Goal: Task Accomplishment & Management: Complete application form

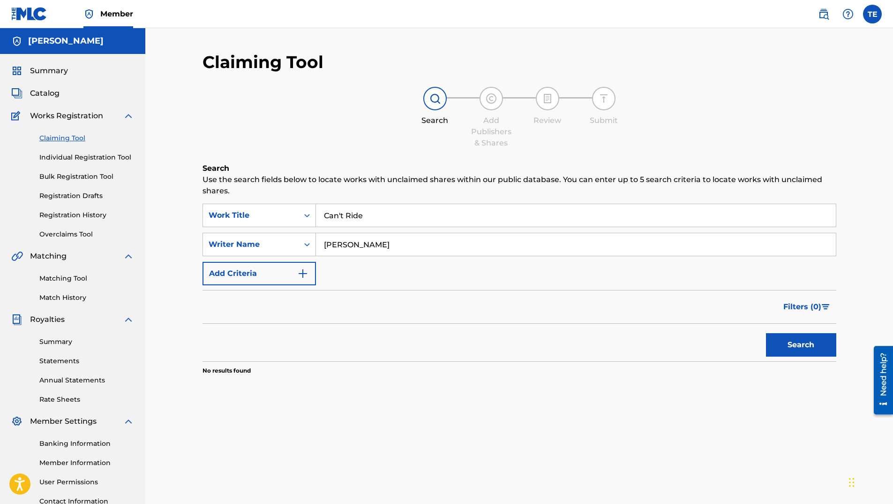
click at [82, 156] on link "Individual Registration Tool" at bounding box center [86, 157] width 95 height 10
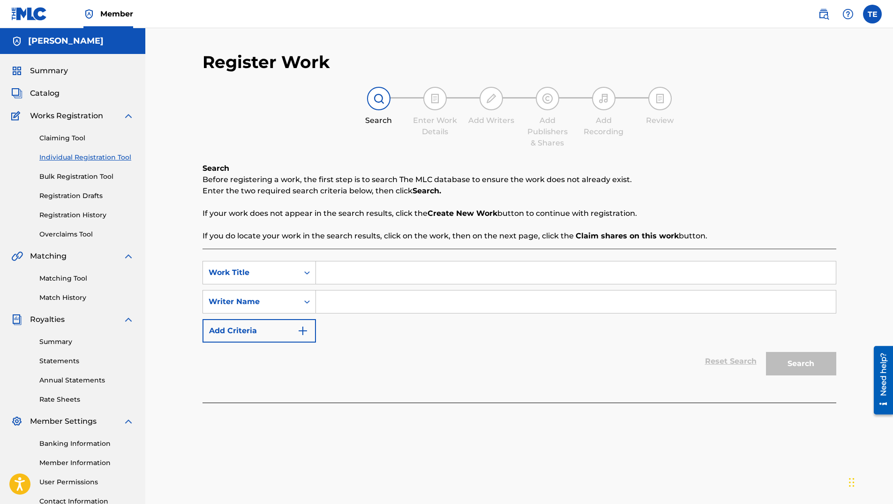
click at [359, 269] on input "Search Form" at bounding box center [576, 272] width 520 height 23
type input "can't ride"
click at [357, 299] on input "Search Form" at bounding box center [576, 301] width 520 height 23
type input "[PERSON_NAME]"
click at [808, 373] on button "Search" at bounding box center [801, 363] width 70 height 23
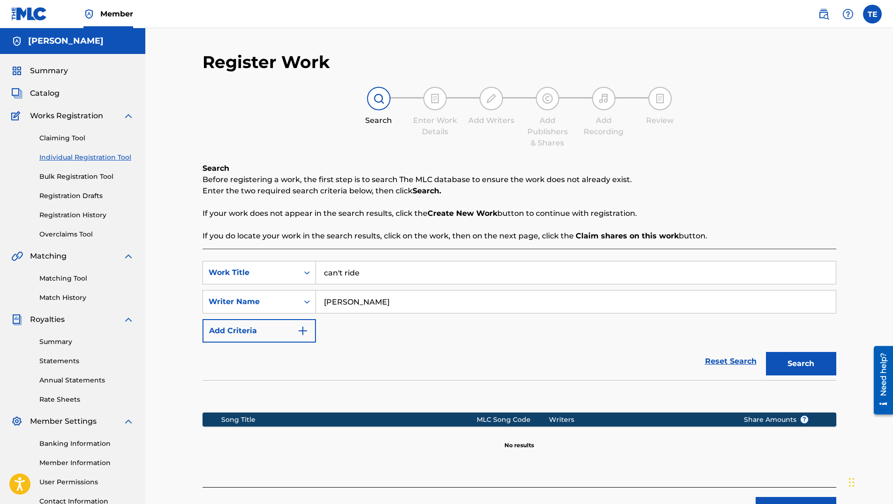
scroll to position [78, 0]
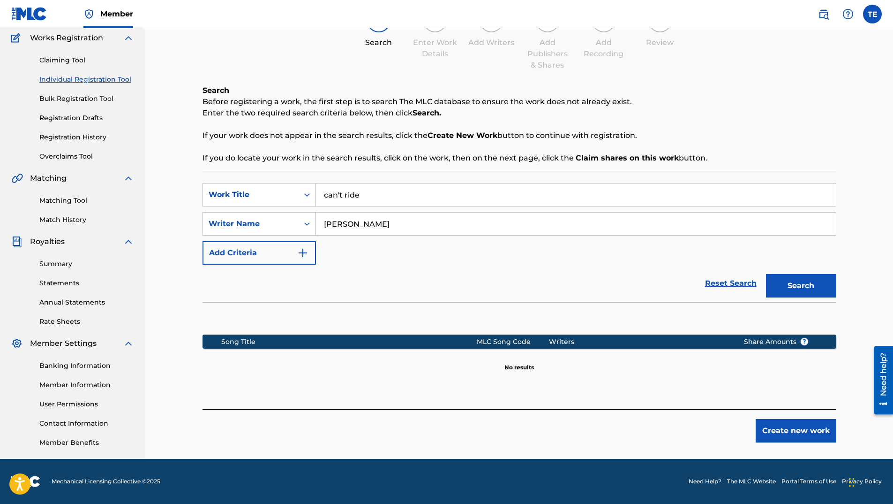
click at [801, 438] on button "Create new work" at bounding box center [796, 430] width 81 height 23
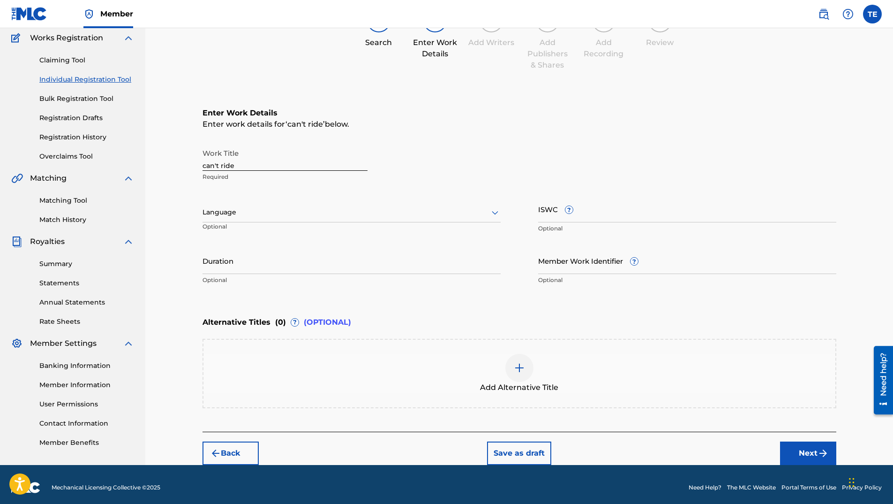
click at [265, 165] on input "can't ride" at bounding box center [285, 157] width 165 height 27
type input "Can't Ride"
click at [270, 215] on div at bounding box center [352, 212] width 298 height 12
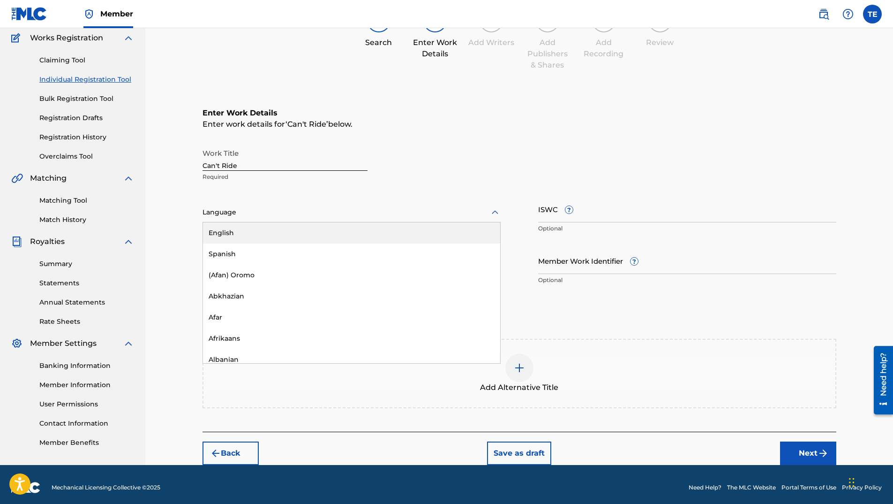
click at [255, 236] on div "English" at bounding box center [351, 232] width 297 height 21
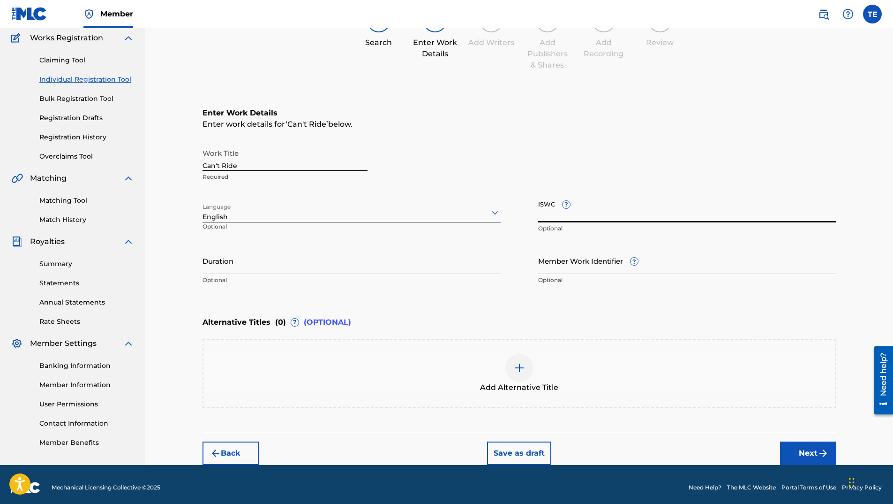
click at [631, 197] on input "ISWC ?" at bounding box center [687, 209] width 298 height 27
paste input "T-334.286.431-3"
type input "T-334.286.431-3"
click at [305, 271] on input "Duration" at bounding box center [352, 260] width 298 height 27
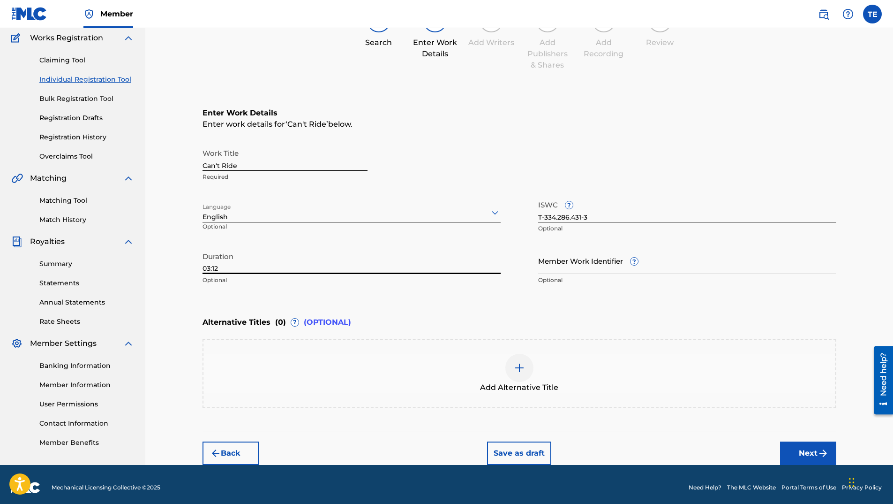
scroll to position [84, 0]
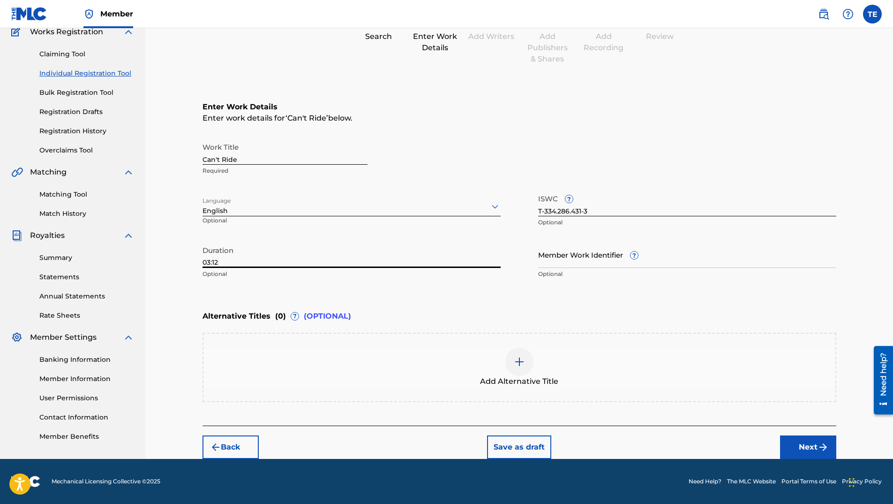
type input "03:12"
click at [824, 451] on img "submit" at bounding box center [823, 446] width 11 height 11
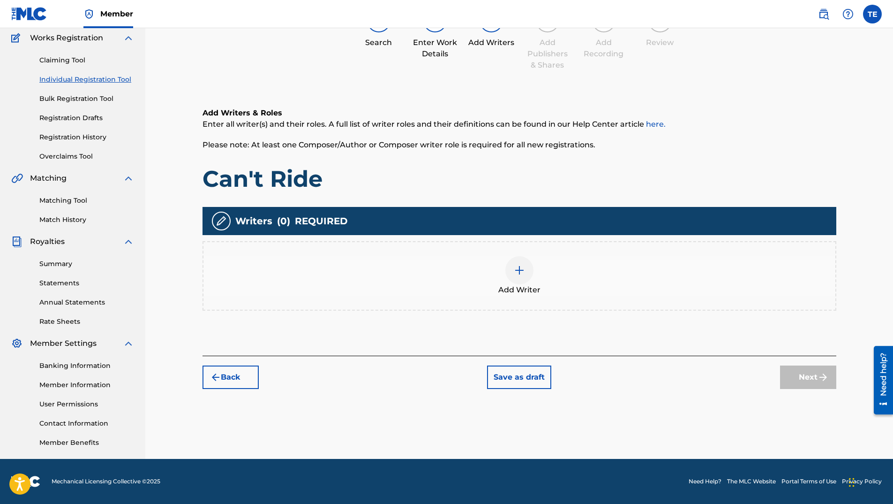
scroll to position [42, 0]
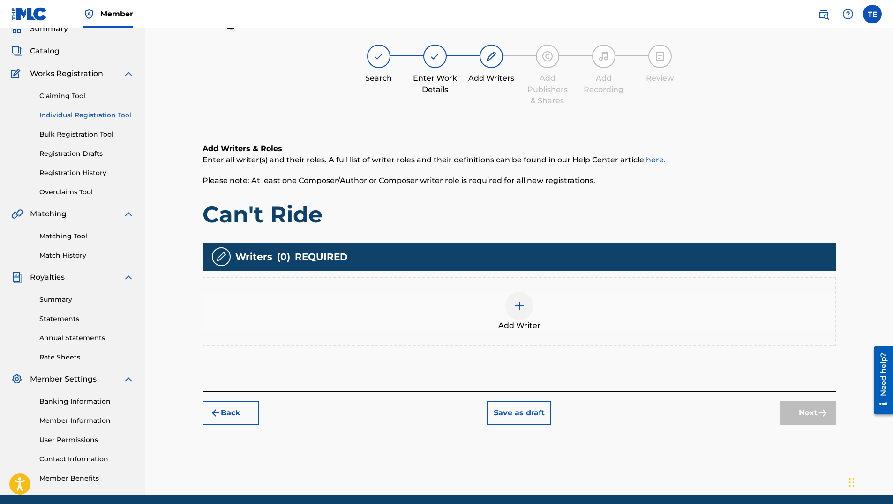
click at [501, 320] on span "Add Writer" at bounding box center [520, 325] width 42 height 11
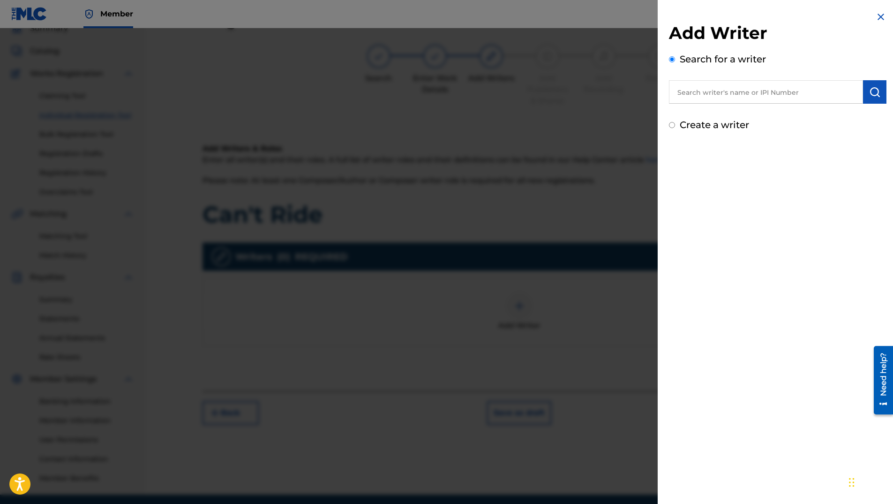
click at [740, 94] on input "text" at bounding box center [766, 91] width 194 height 23
click at [748, 111] on div "trevonte ear l" at bounding box center [766, 113] width 194 height 17
type input "[PERSON_NAME]"
click at [870, 93] on img "submit" at bounding box center [875, 91] width 11 height 11
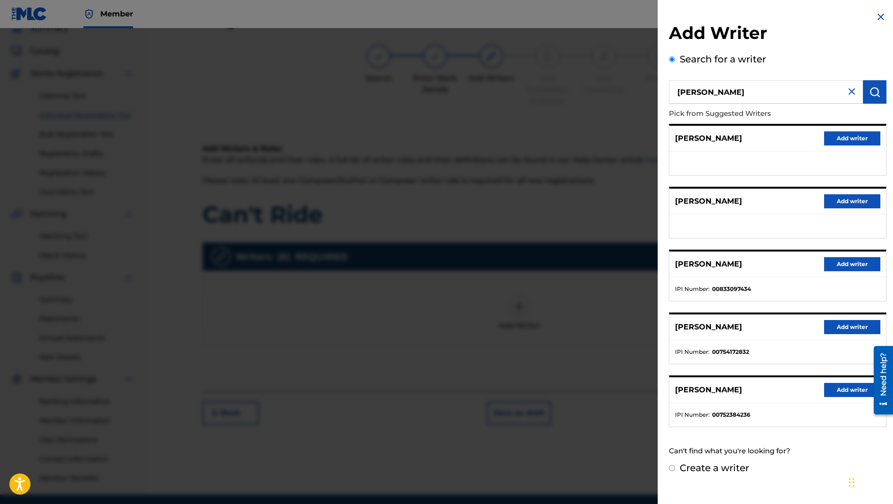
click at [833, 395] on button "Add writer" at bounding box center [853, 390] width 56 height 14
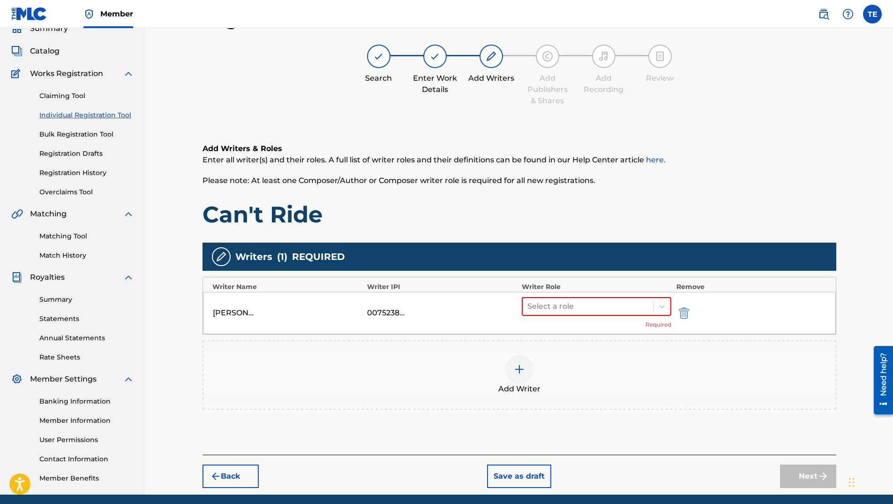
click at [638, 316] on div "Select a role Required" at bounding box center [597, 313] width 150 height 32
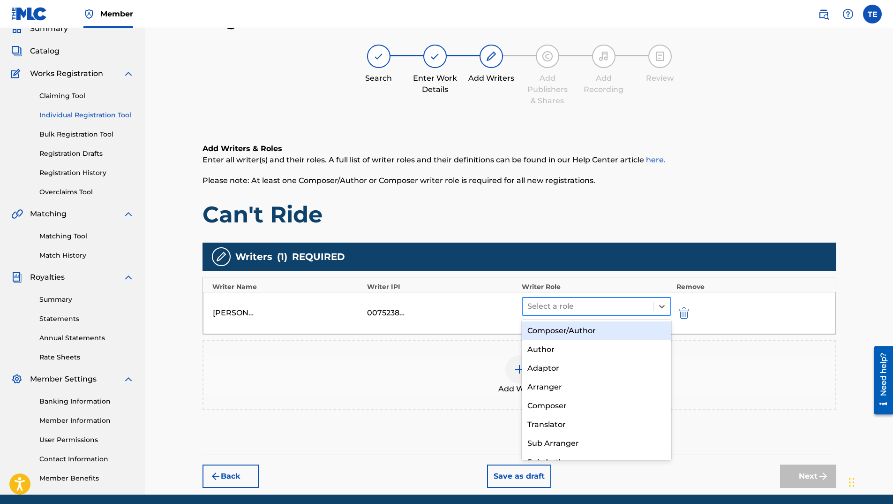
click at [636, 313] on div "Select a role" at bounding box center [588, 306] width 131 height 17
click at [609, 336] on div "Composer/Author" at bounding box center [597, 330] width 150 height 19
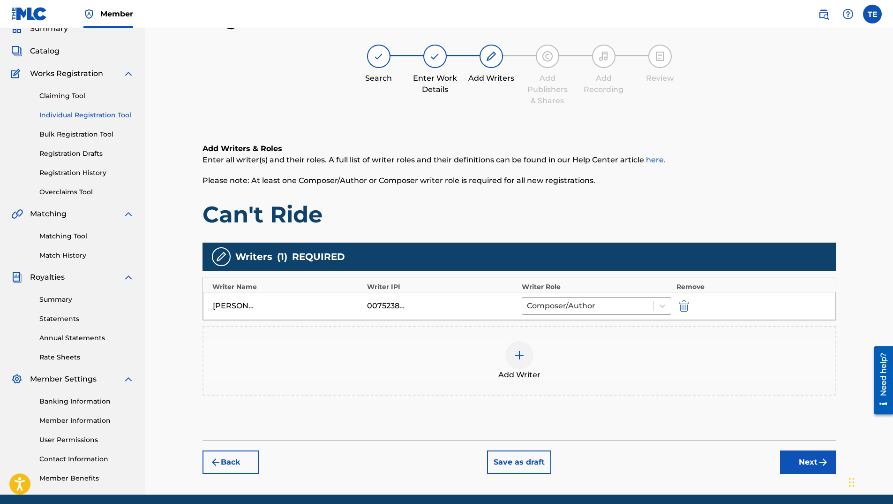
click at [808, 459] on button "Next" at bounding box center [808, 461] width 56 height 23
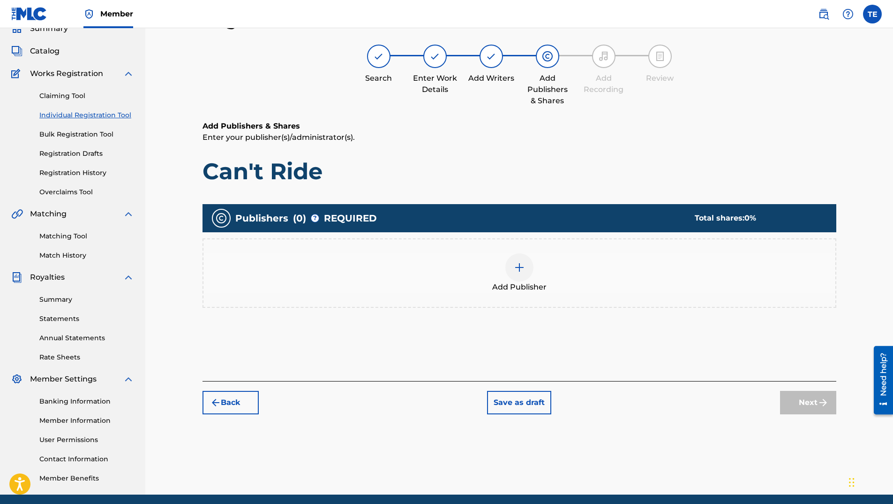
click at [546, 291] on span "Add Publisher" at bounding box center [519, 286] width 54 height 11
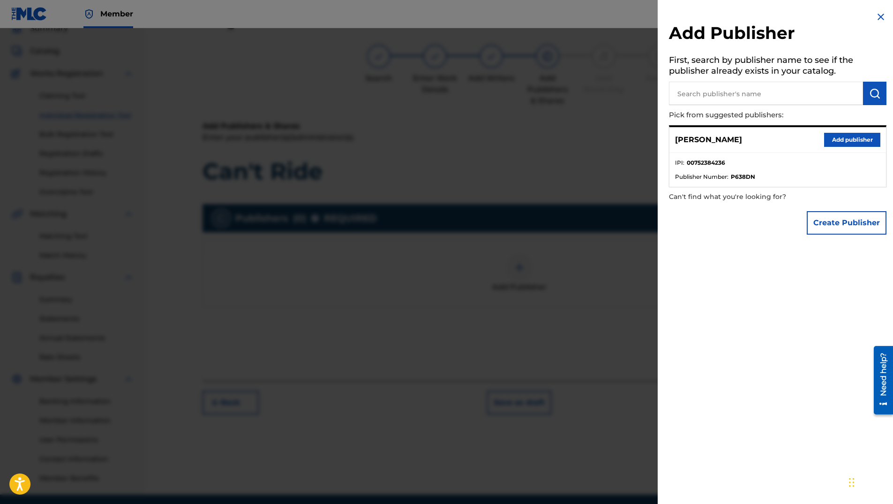
click at [849, 139] on button "Add publisher" at bounding box center [853, 140] width 56 height 14
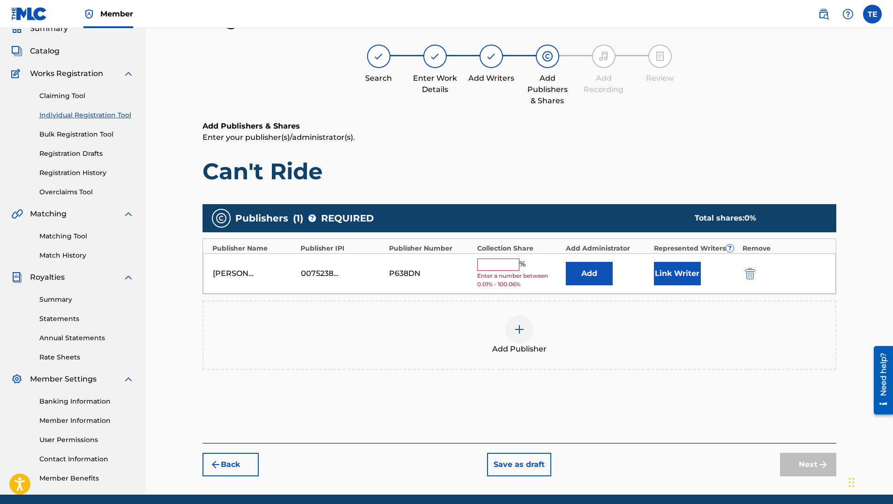
click at [506, 263] on input "text" at bounding box center [498, 264] width 42 height 12
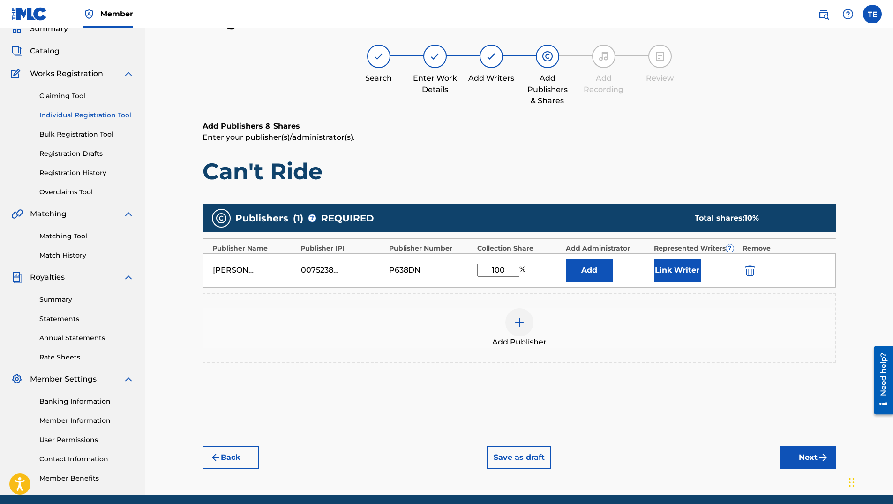
type input "100"
click at [666, 268] on button "Link Writer" at bounding box center [677, 269] width 47 height 23
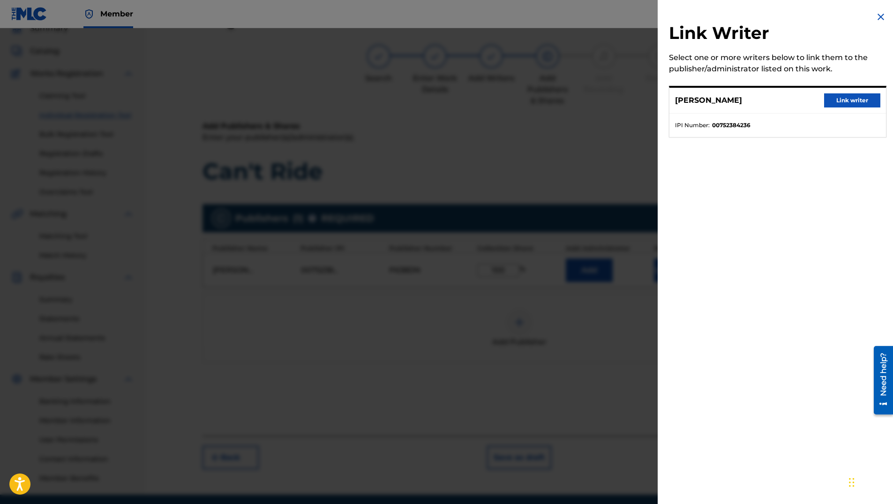
click at [834, 93] on button "Link writer" at bounding box center [853, 100] width 56 height 14
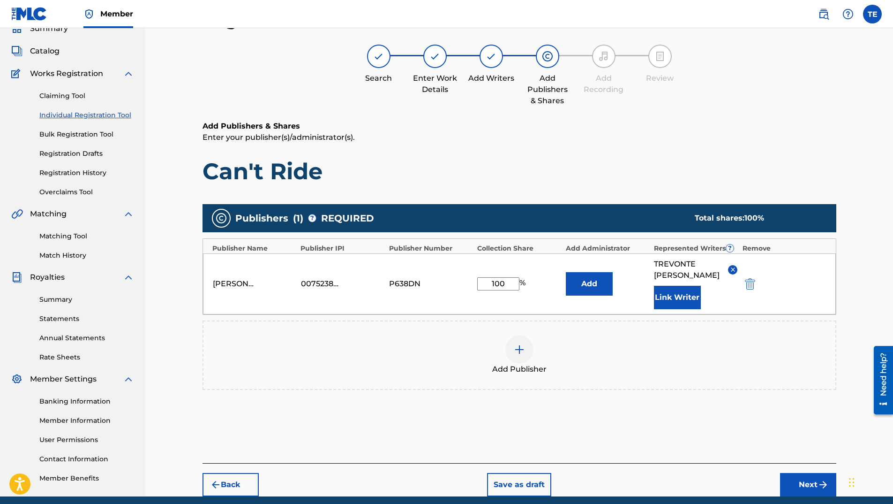
click at [800, 473] on button "Next" at bounding box center [808, 484] width 56 height 23
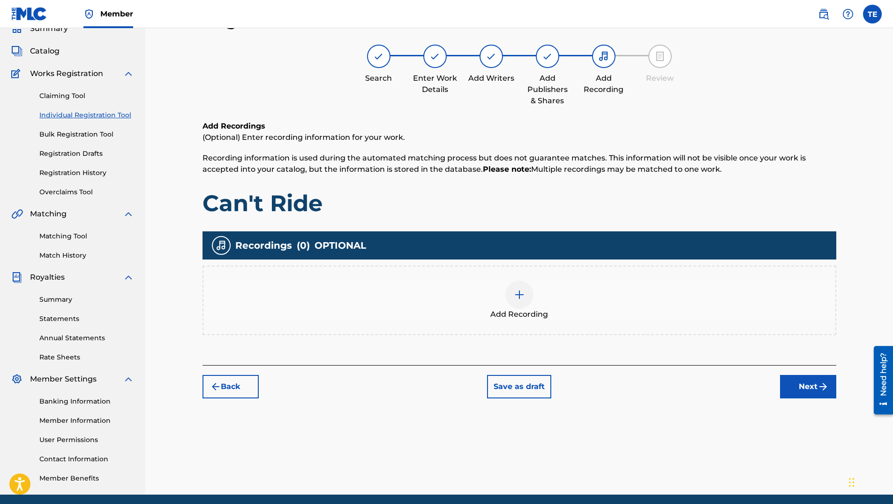
click at [585, 315] on div "Add Recording" at bounding box center [520, 299] width 632 height 39
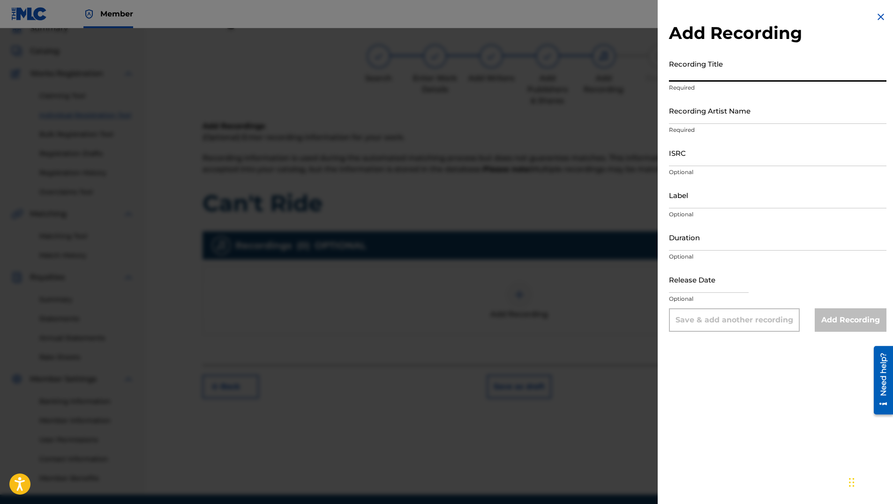
click at [710, 76] on input "Recording Title" at bounding box center [778, 68] width 218 height 27
type input "Can't Ride"
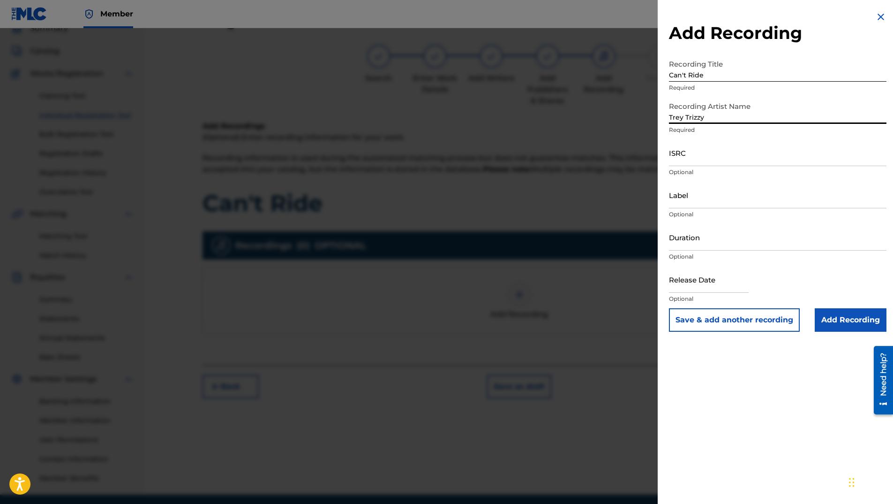
type input "Trey Trizzy"
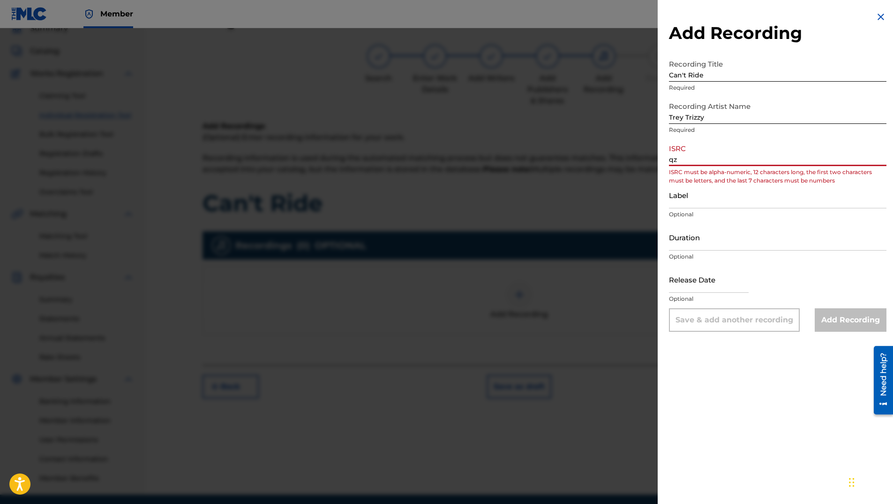
type input "q"
type input "QZYHJ2520285"
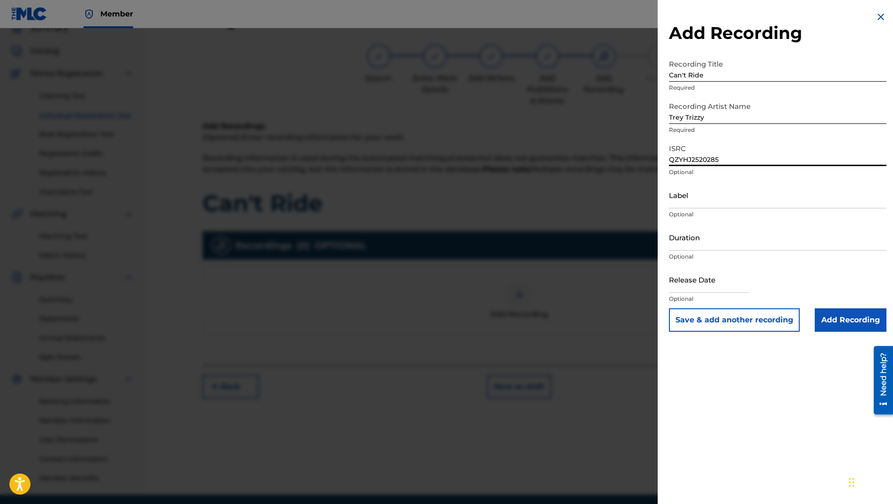
click at [857, 316] on input "Add Recording" at bounding box center [851, 319] width 72 height 23
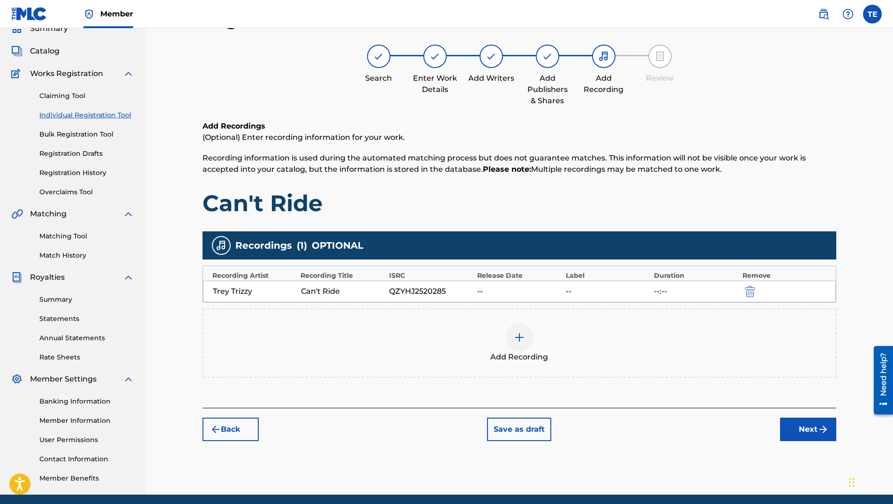
click at [525, 294] on div "--" at bounding box center [518, 291] width 83 height 11
click at [470, 296] on div "QZYHJ2520285" at bounding box center [430, 291] width 83 height 11
click at [272, 291] on div "Trey Trizzy" at bounding box center [254, 291] width 83 height 11
click at [249, 293] on div "Trey Trizzy" at bounding box center [254, 291] width 83 height 11
click at [669, 292] on div "--:--" at bounding box center [695, 291] width 83 height 11
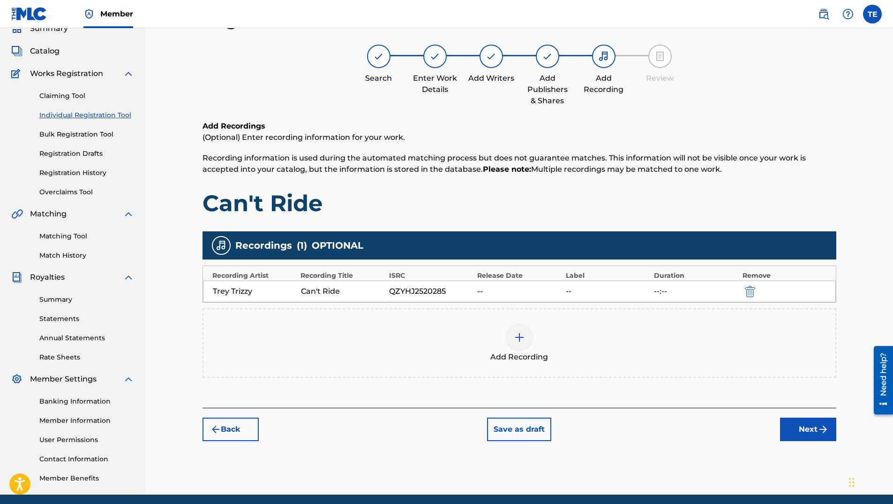
click at [568, 340] on div "Add Recording" at bounding box center [520, 342] width 632 height 39
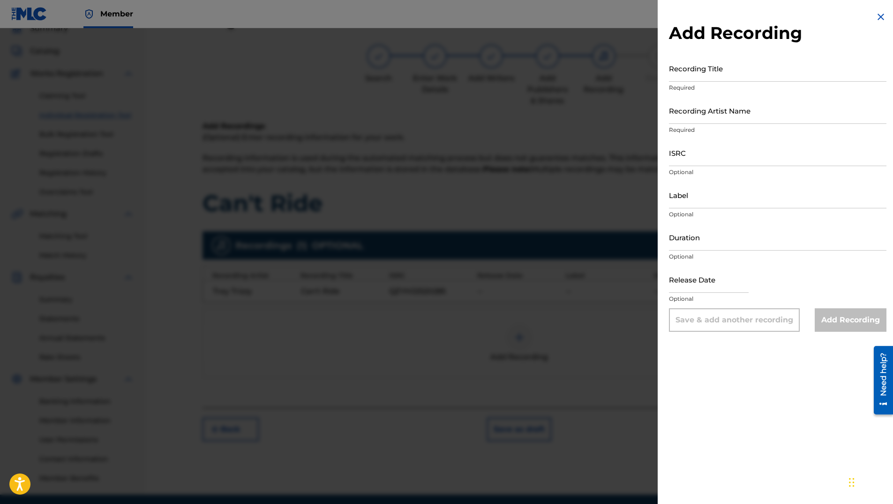
click at [584, 293] on div at bounding box center [446, 280] width 893 height 504
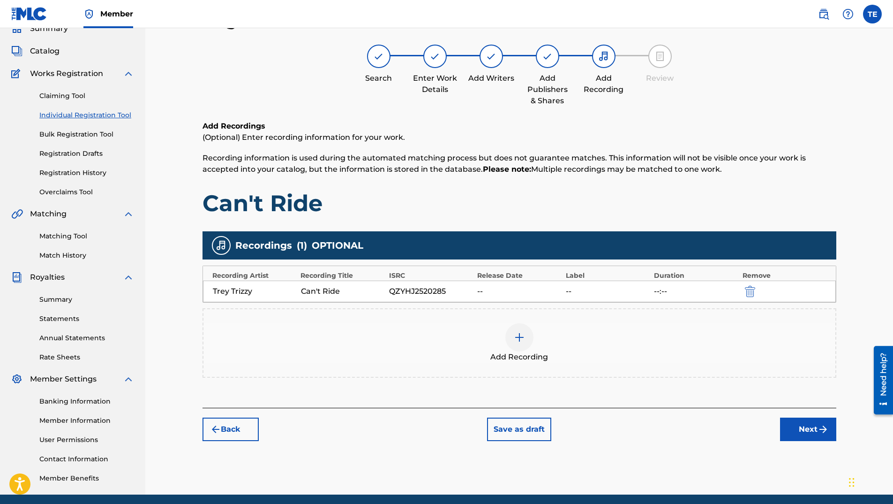
click at [676, 289] on div "--:--" at bounding box center [695, 291] width 83 height 11
click at [661, 290] on div "--:--" at bounding box center [695, 291] width 83 height 11
click at [233, 288] on div "Trey Trizzy" at bounding box center [254, 291] width 83 height 11
drag, startPoint x: 457, startPoint y: 290, endPoint x: 390, endPoint y: 289, distance: 67.1
click at [390, 289] on div "QZYHJ2520285" at bounding box center [430, 291] width 83 height 11
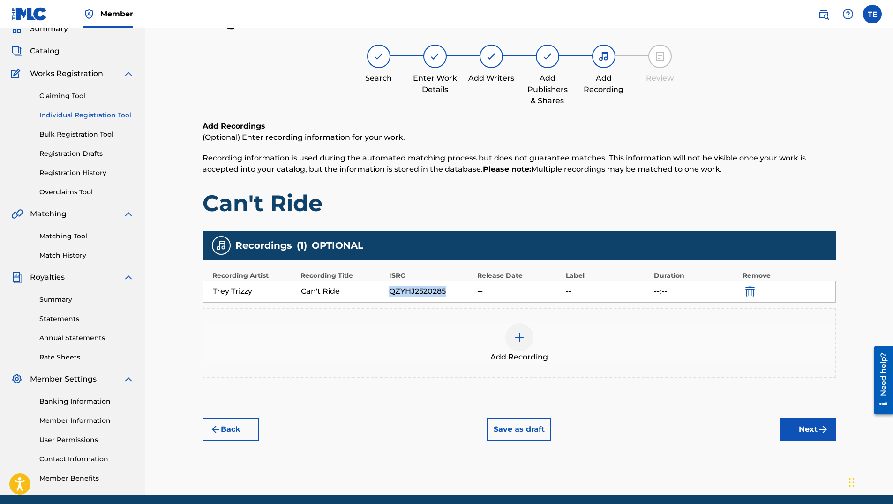
copy div "QZYHJ2520285"
click at [754, 289] on img "submit" at bounding box center [750, 291] width 10 height 11
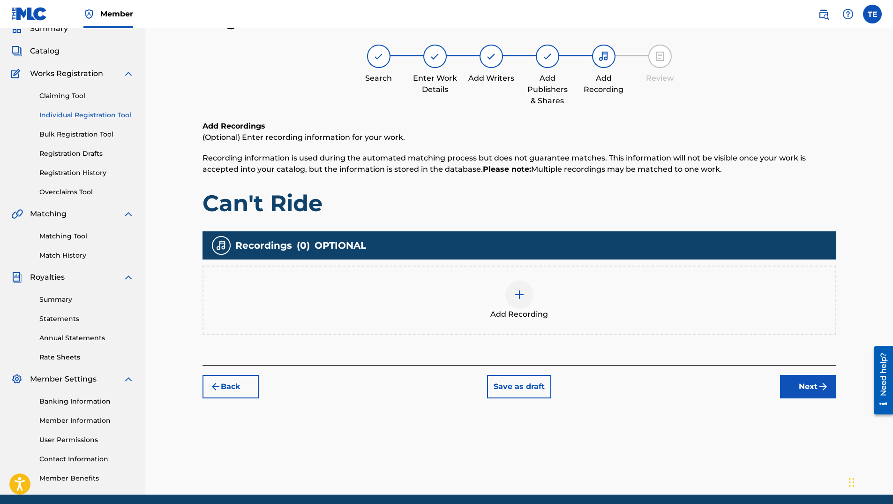
click at [568, 281] on div "Add Recording" at bounding box center [520, 299] width 632 height 39
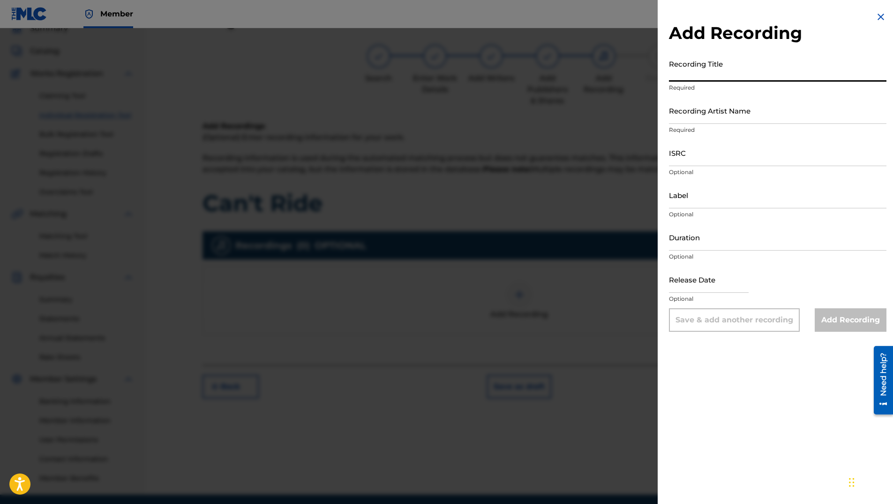
click at [708, 75] on input "Recording Title" at bounding box center [778, 68] width 218 height 27
type input "c"
type input "Can't Ride"
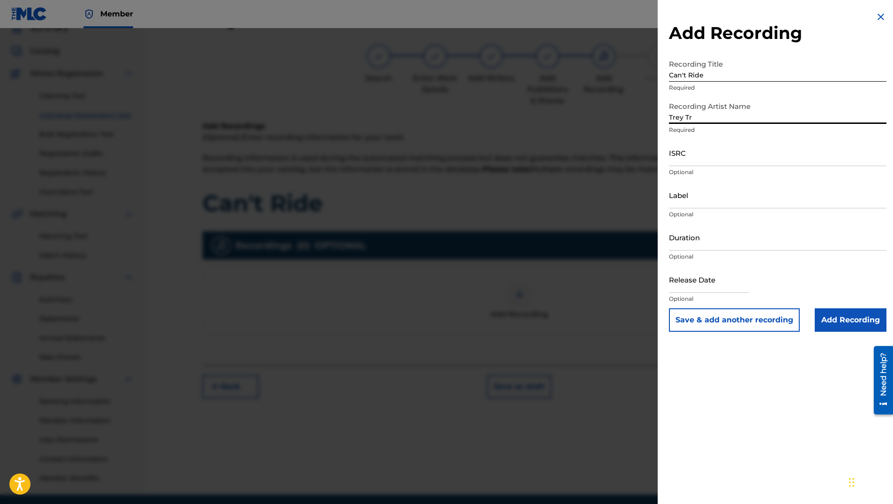
type input "Trey Trizzy"
paste input "QZYHJ2520285"
type input "QZYHJ2520285"
type input "Trey Trizzy"
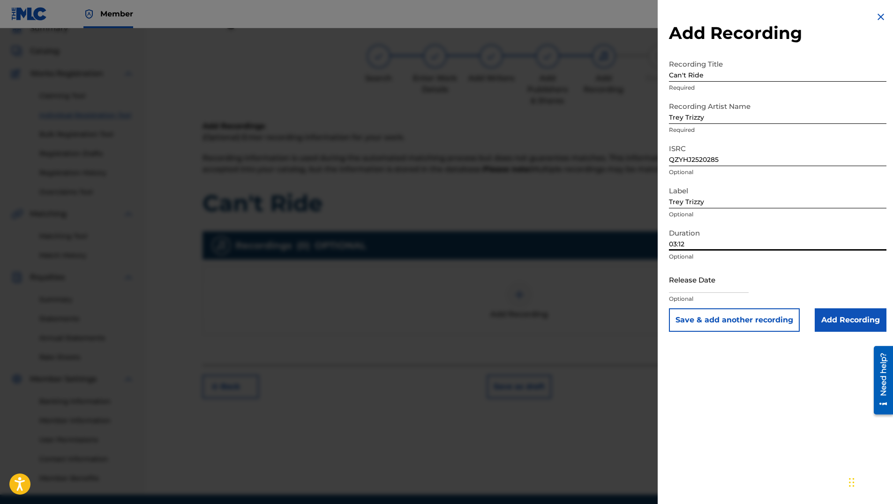
type input "03:12"
select select "7"
select select "2025"
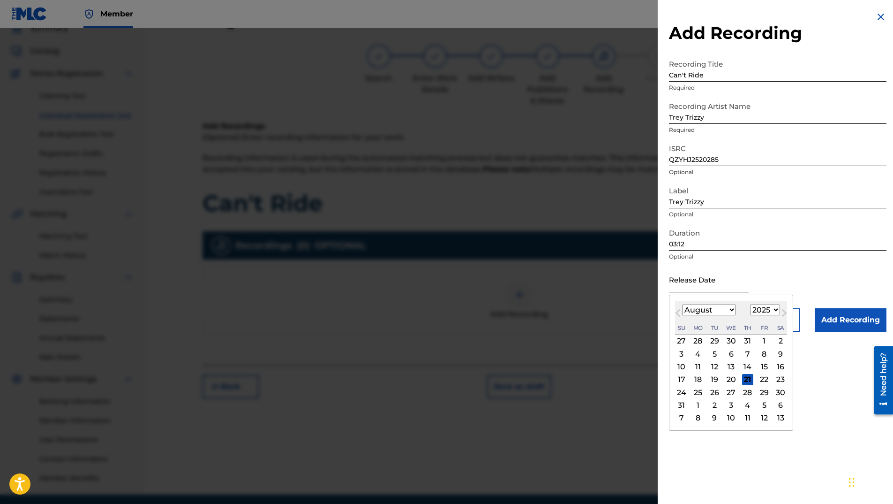
click at [676, 354] on div "3" at bounding box center [681, 353] width 11 height 11
type input "[DATE]"
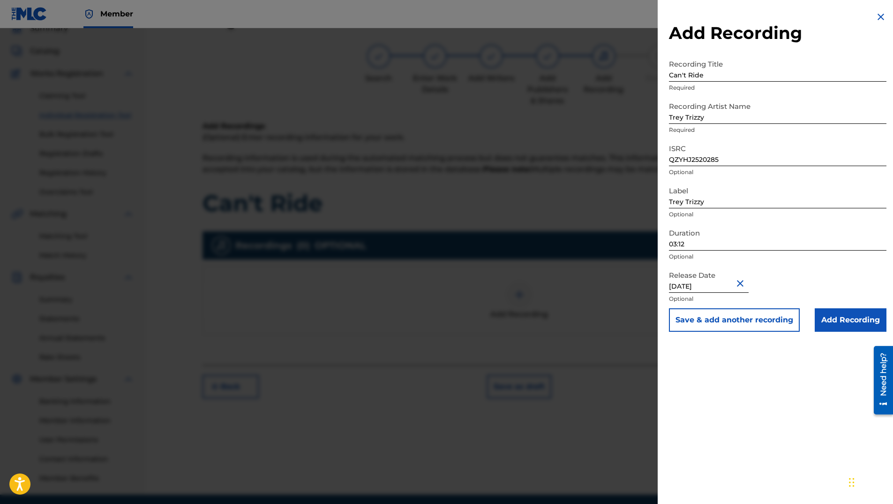
click at [833, 316] on input "Add Recording" at bounding box center [851, 319] width 72 height 23
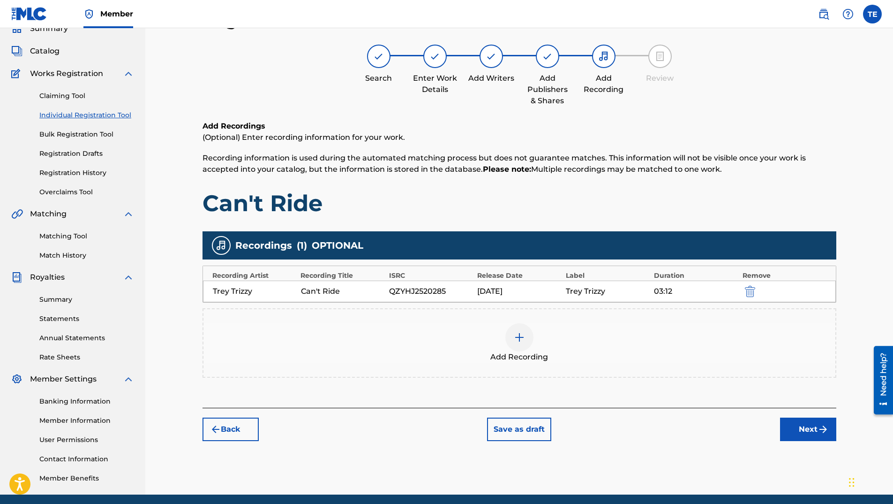
click at [787, 427] on button "Next" at bounding box center [808, 428] width 56 height 23
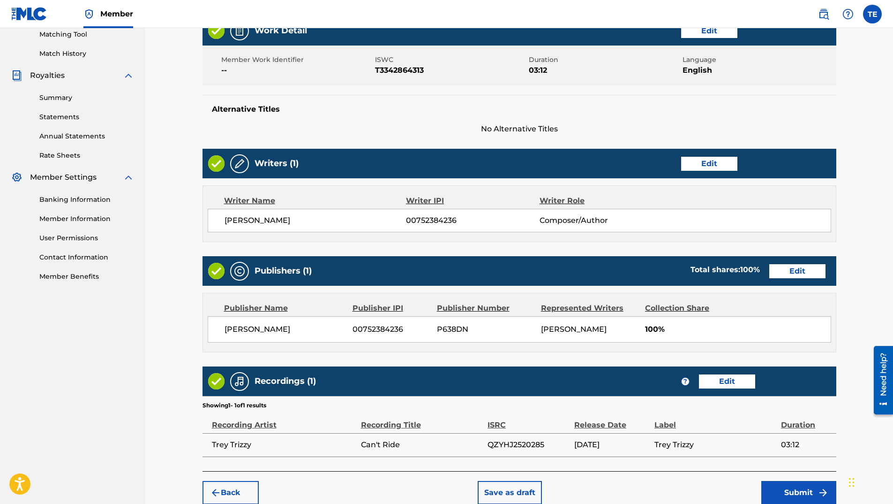
scroll to position [289, 0]
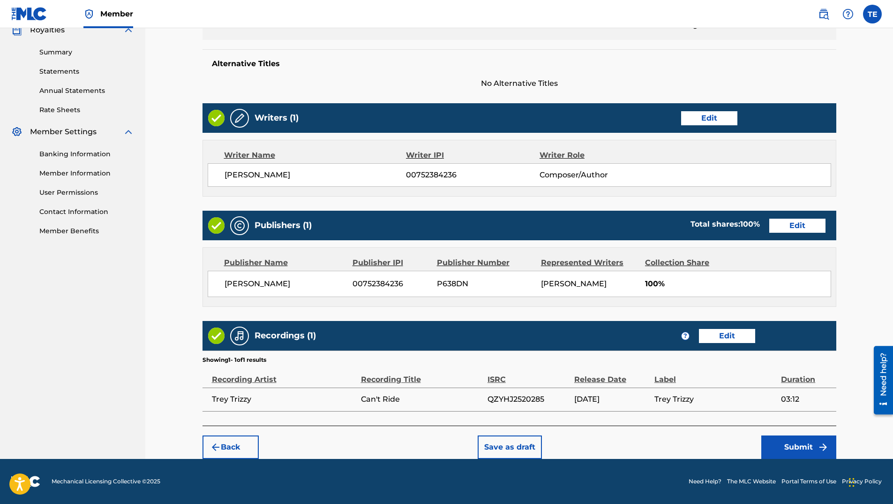
click at [790, 457] on button "Submit" at bounding box center [799, 446] width 75 height 23
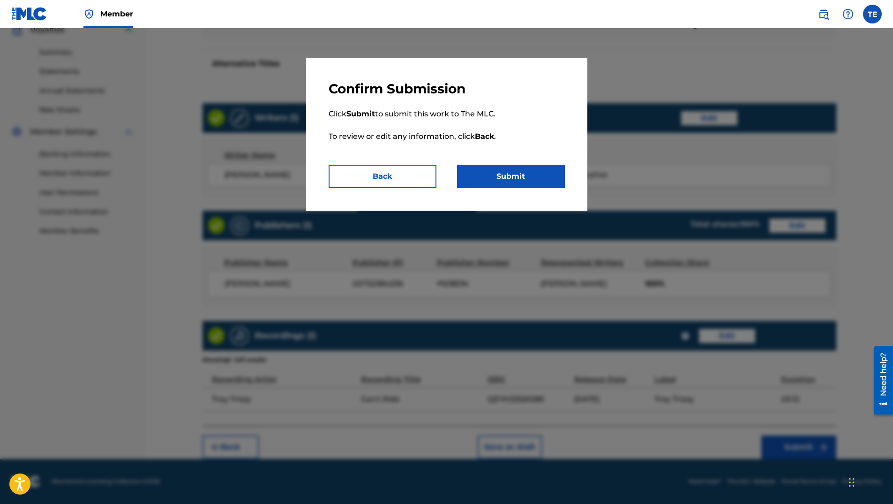
click at [510, 173] on button "Submit" at bounding box center [511, 176] width 108 height 23
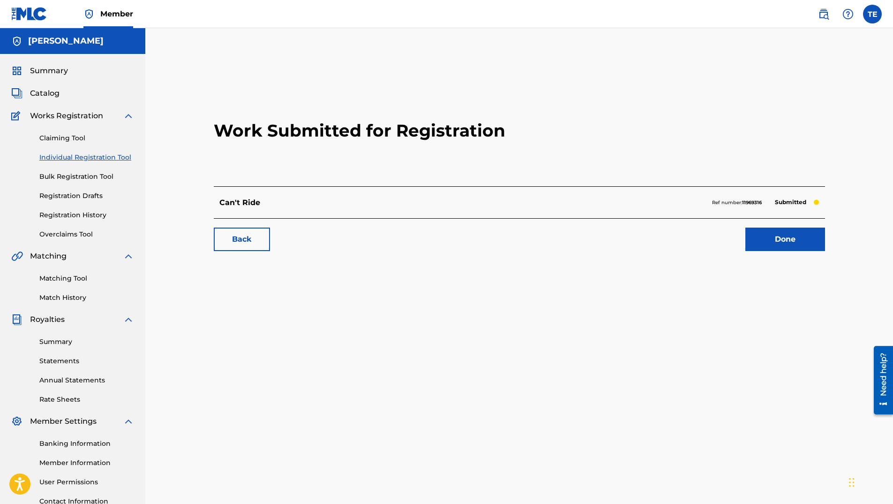
click at [43, 95] on span "Catalog" at bounding box center [45, 93] width 30 height 11
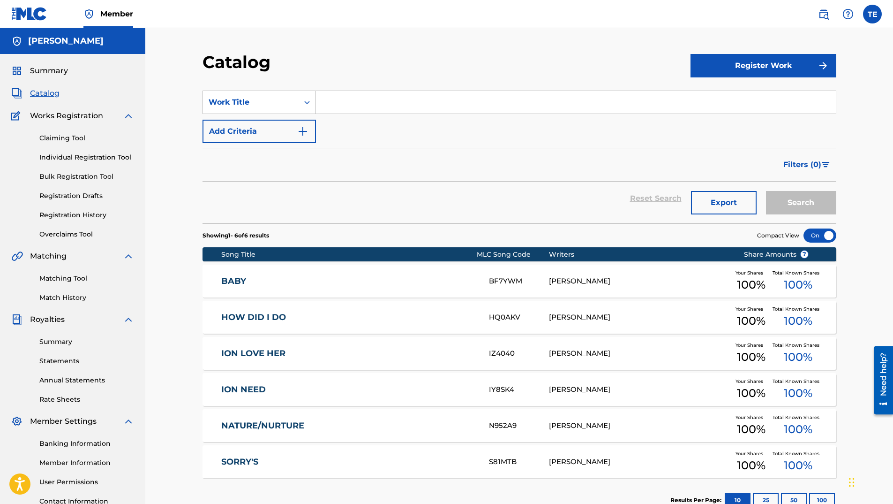
click at [61, 342] on link "Summary" at bounding box center [86, 342] width 95 height 10
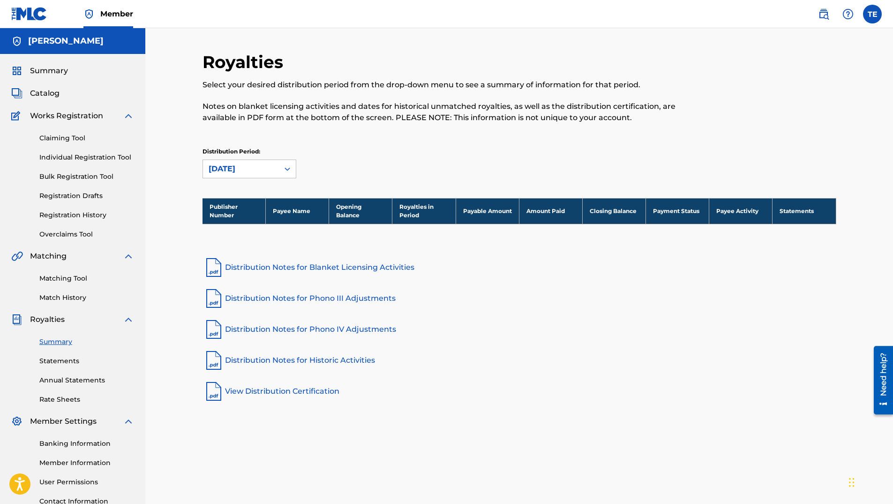
click at [74, 362] on link "Statements" at bounding box center [86, 361] width 95 height 10
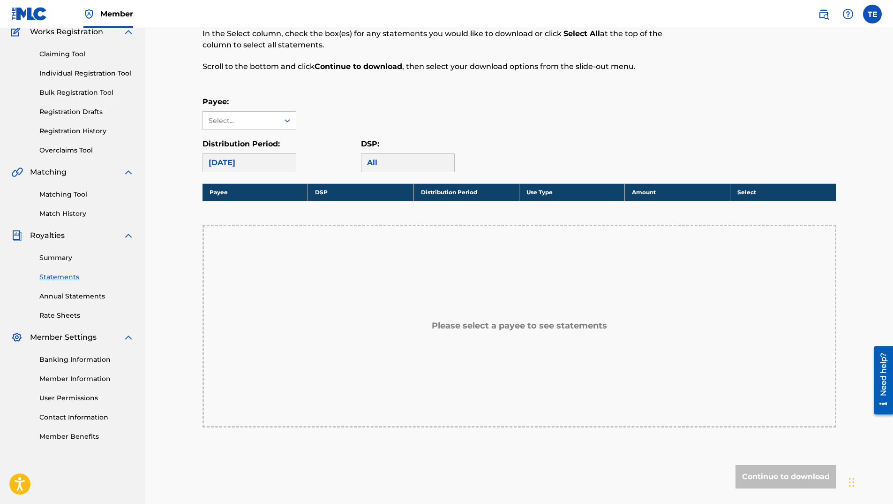
scroll to position [14, 0]
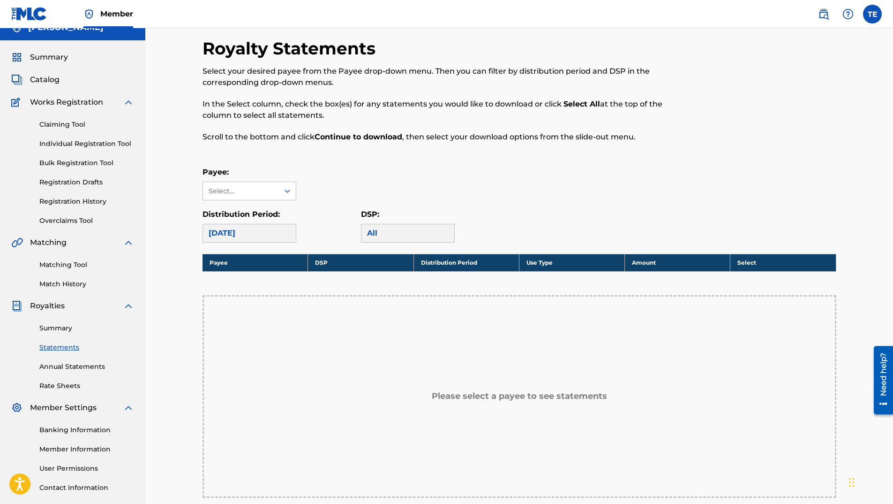
click at [53, 265] on link "Matching Tool" at bounding box center [86, 265] width 95 height 10
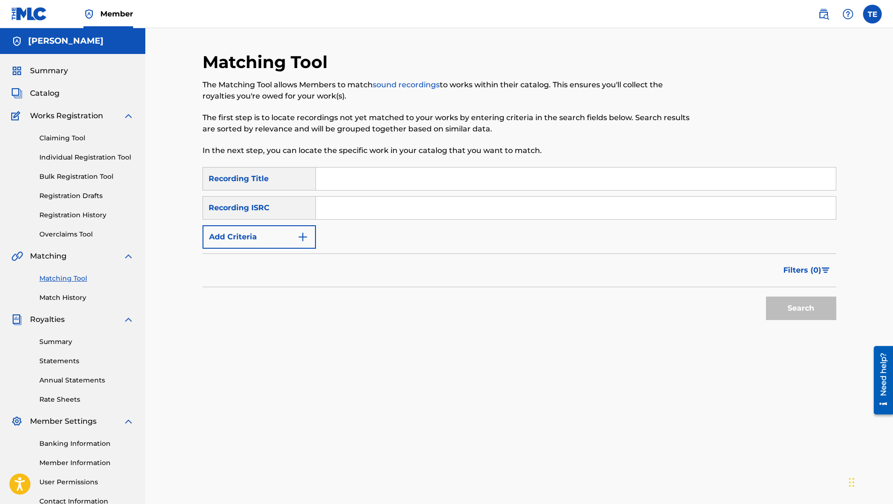
click at [65, 301] on link "Match History" at bounding box center [86, 298] width 95 height 10
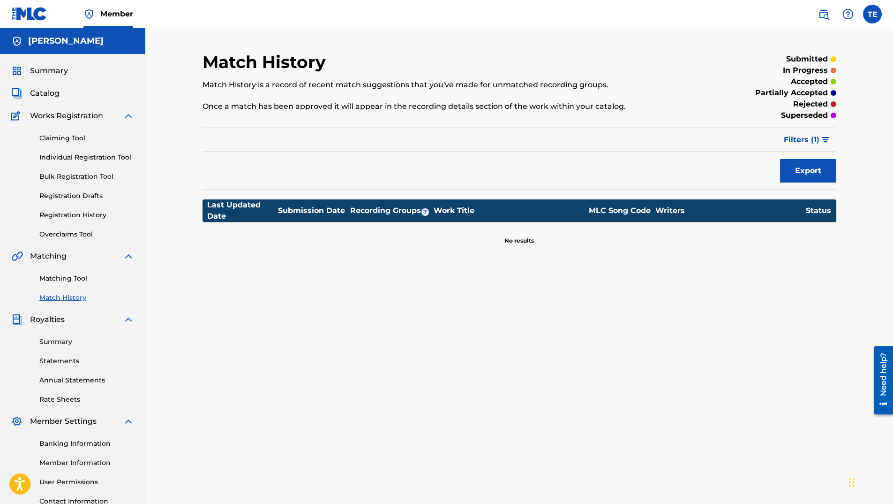
click at [800, 147] on button "Filters ( 1 )" at bounding box center [808, 139] width 58 height 23
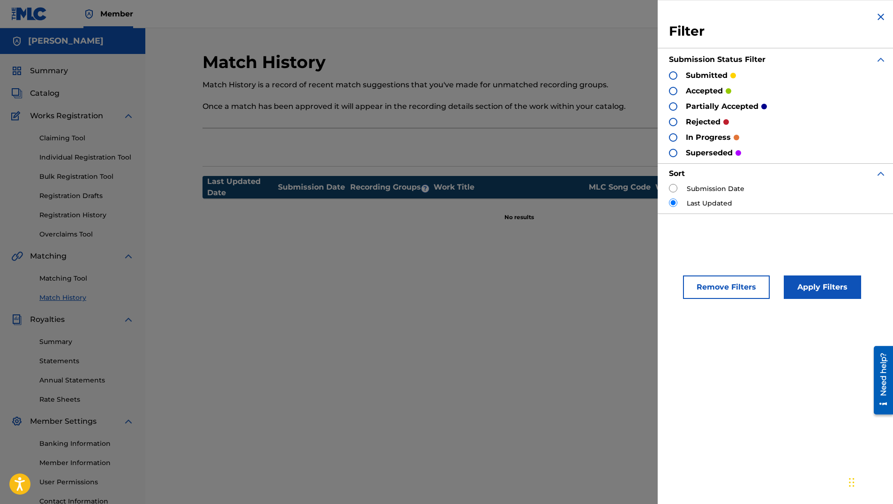
click at [882, 13] on img at bounding box center [881, 16] width 11 height 11
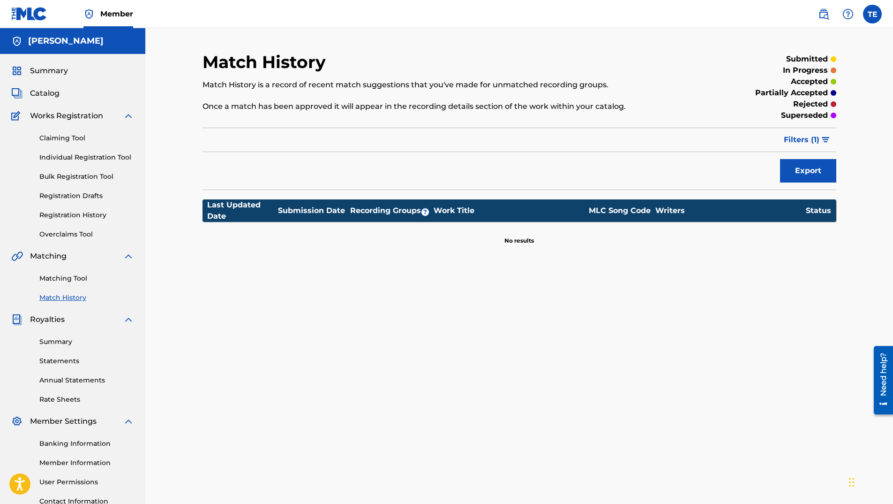
click at [64, 231] on link "Overclaims Tool" at bounding box center [86, 234] width 95 height 10
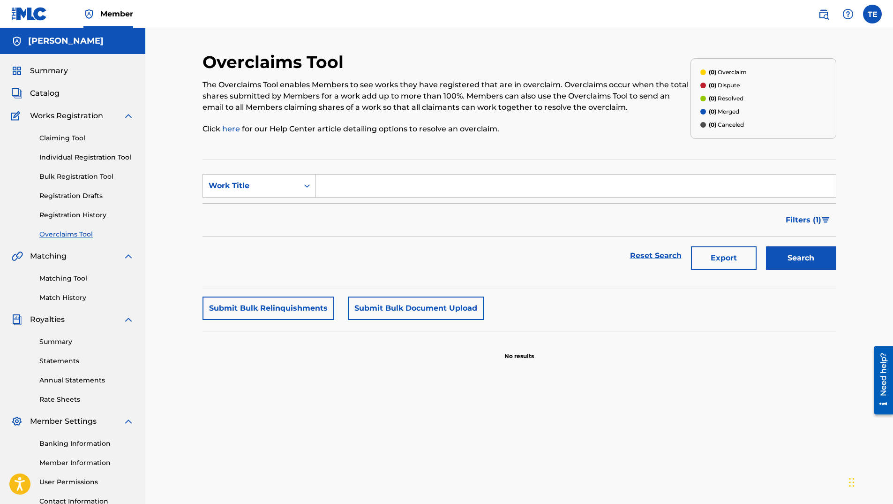
click at [68, 219] on link "Registration History" at bounding box center [86, 215] width 95 height 10
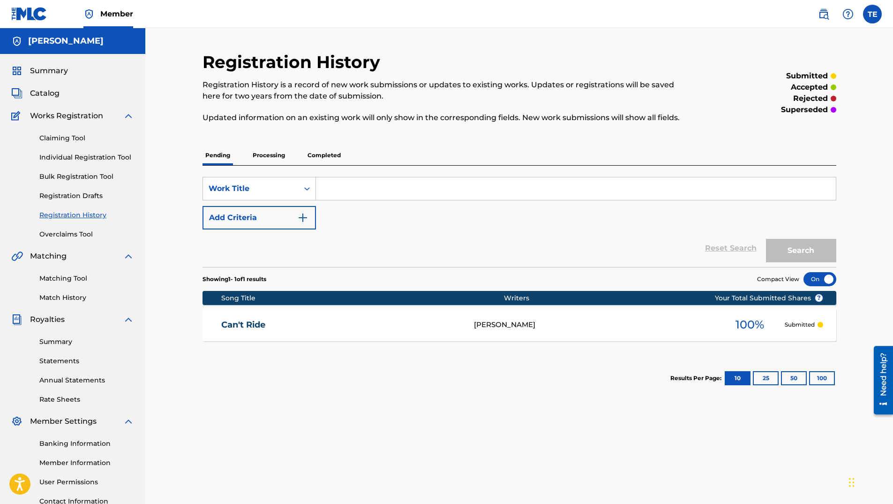
click at [68, 219] on link "Registration History" at bounding box center [86, 215] width 95 height 10
